Goal: Task Accomplishment & Management: Manage account settings

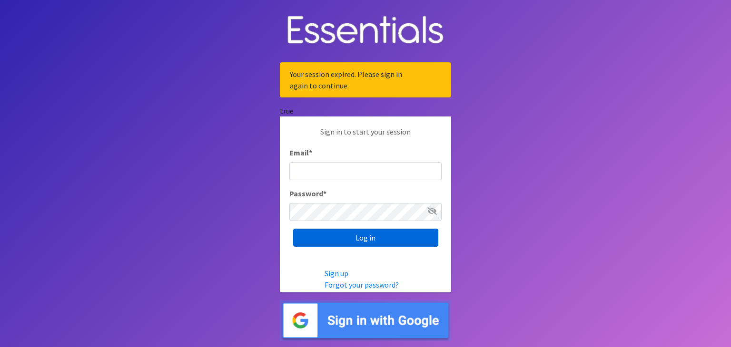
type input "[PERSON_NAME][EMAIL_ADDRESS][DOMAIN_NAME]"
click at [359, 238] on input "Log in" at bounding box center [365, 238] width 145 height 18
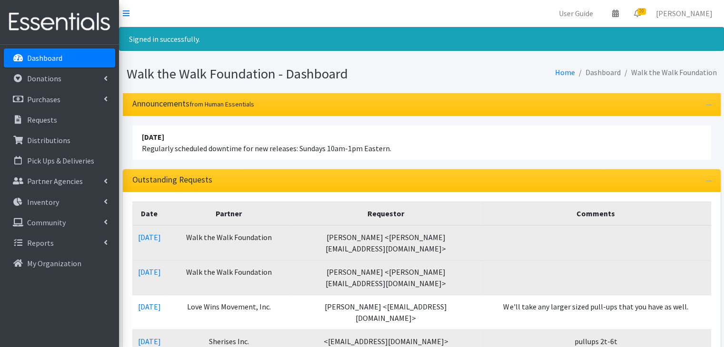
click at [195, 241] on td "Walk the Walk Foundation" at bounding box center [229, 243] width 125 height 35
click at [149, 236] on link "09/16/2025" at bounding box center [149, 238] width 23 height 10
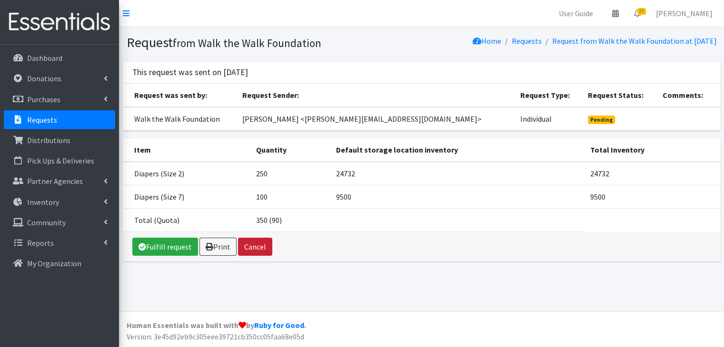
click at [258, 246] on button "Cancel" at bounding box center [255, 247] width 34 height 18
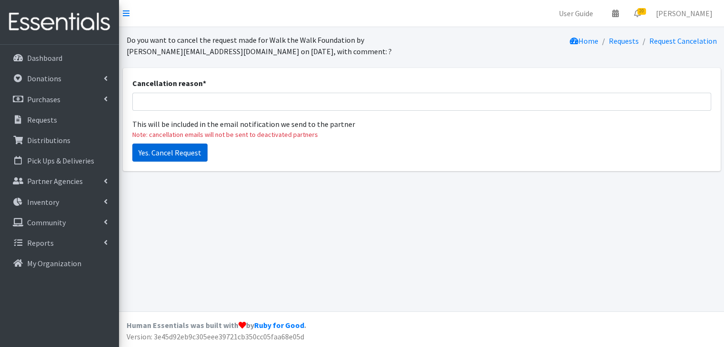
click at [167, 156] on input "Yes. Cancel Request" at bounding box center [169, 153] width 75 height 18
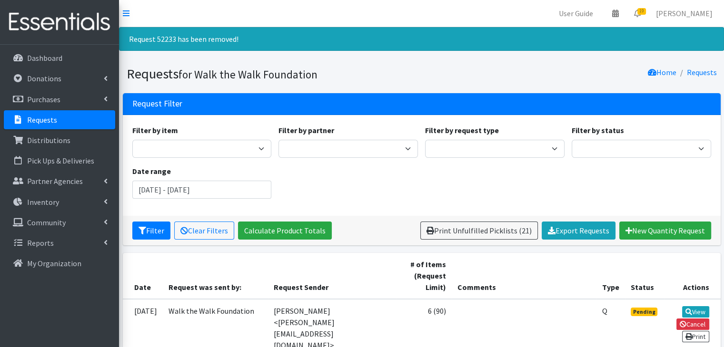
click at [171, 93] on div "Request Filter" at bounding box center [422, 104] width 598 height 22
click at [47, 124] on link "Requests" at bounding box center [59, 119] width 111 height 19
